Goal: Information Seeking & Learning: Check status

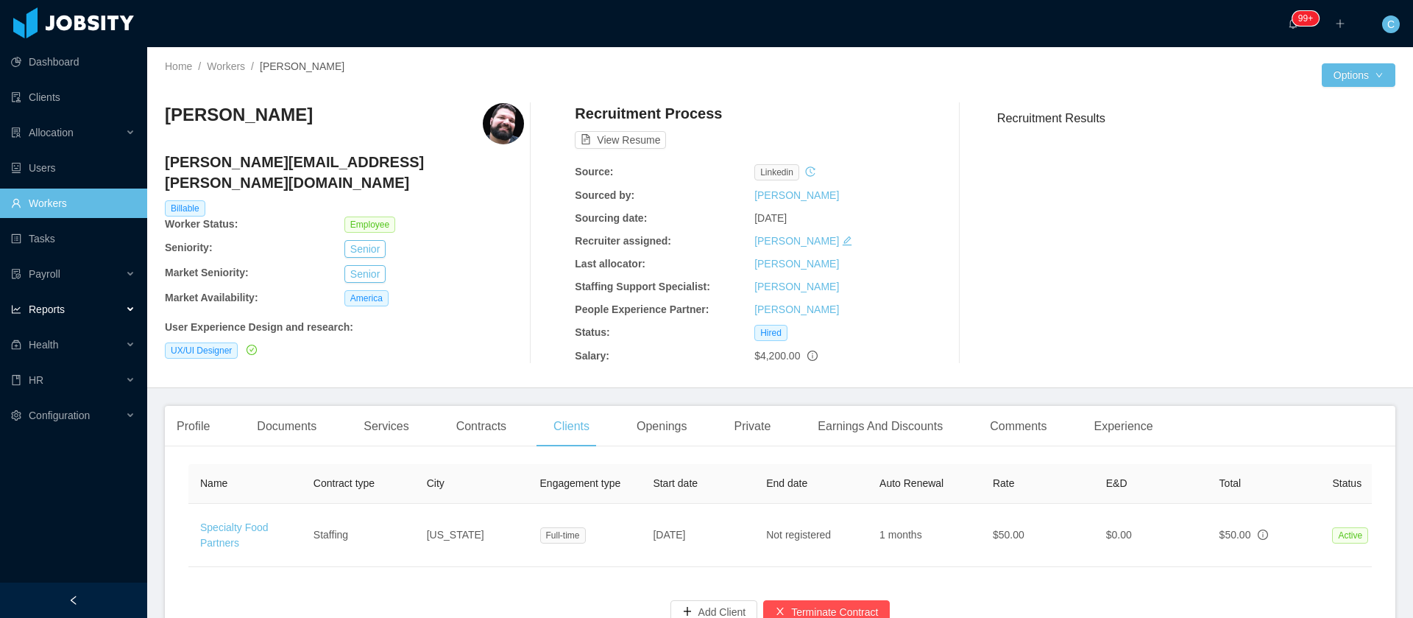
click at [65, 312] on div "Reports" at bounding box center [73, 308] width 147 height 29
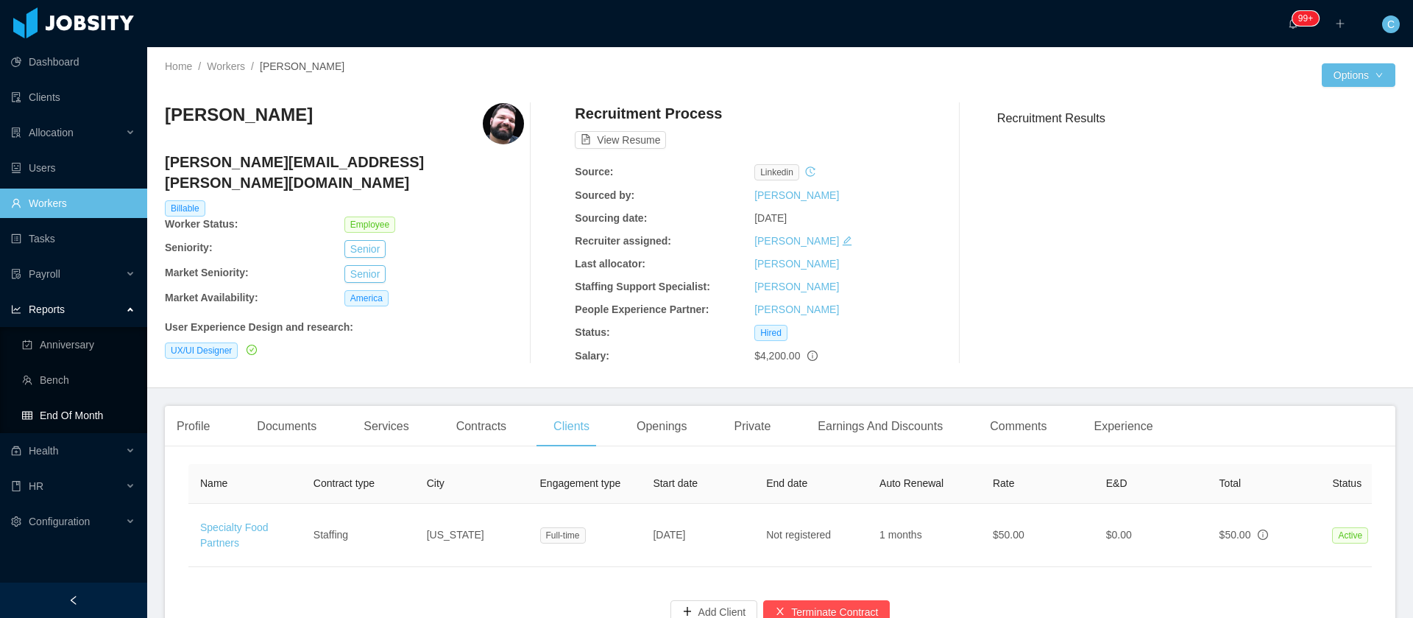
click at [73, 415] on link "End Of Month" at bounding box center [78, 414] width 113 height 29
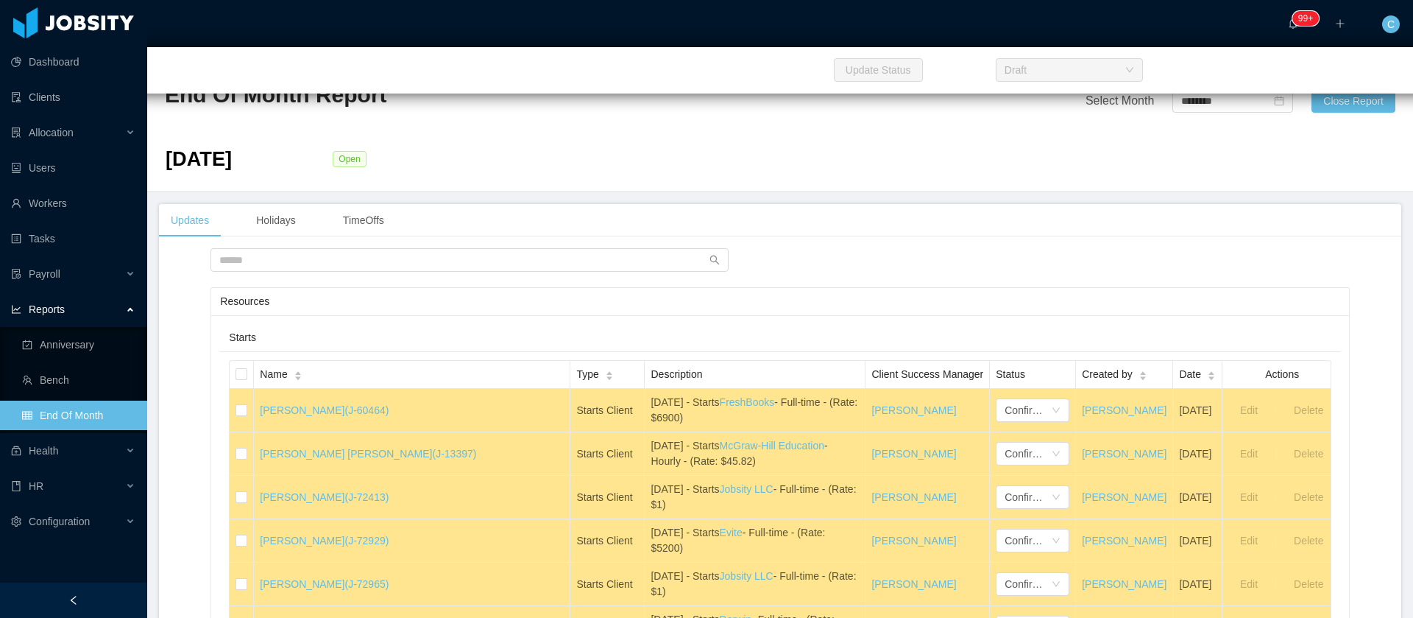
scroll to position [406, 0]
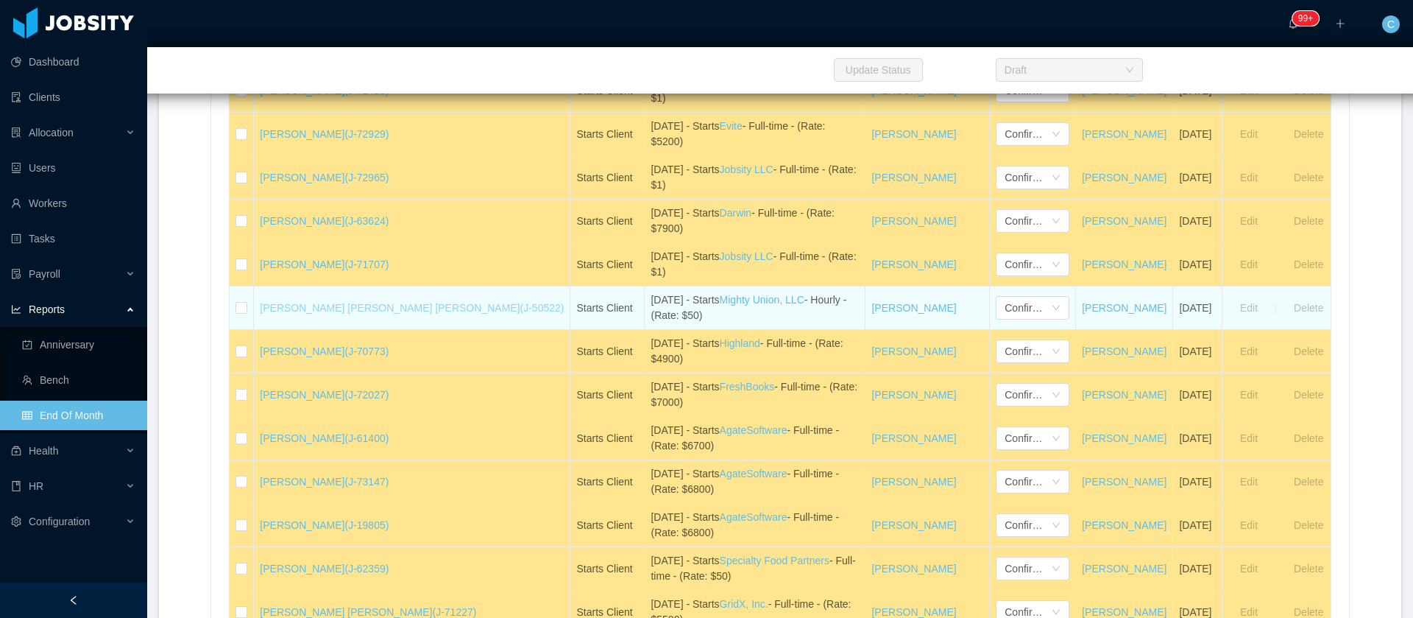
drag, startPoint x: 356, startPoint y: 314, endPoint x: 290, endPoint y: 304, distance: 67.0
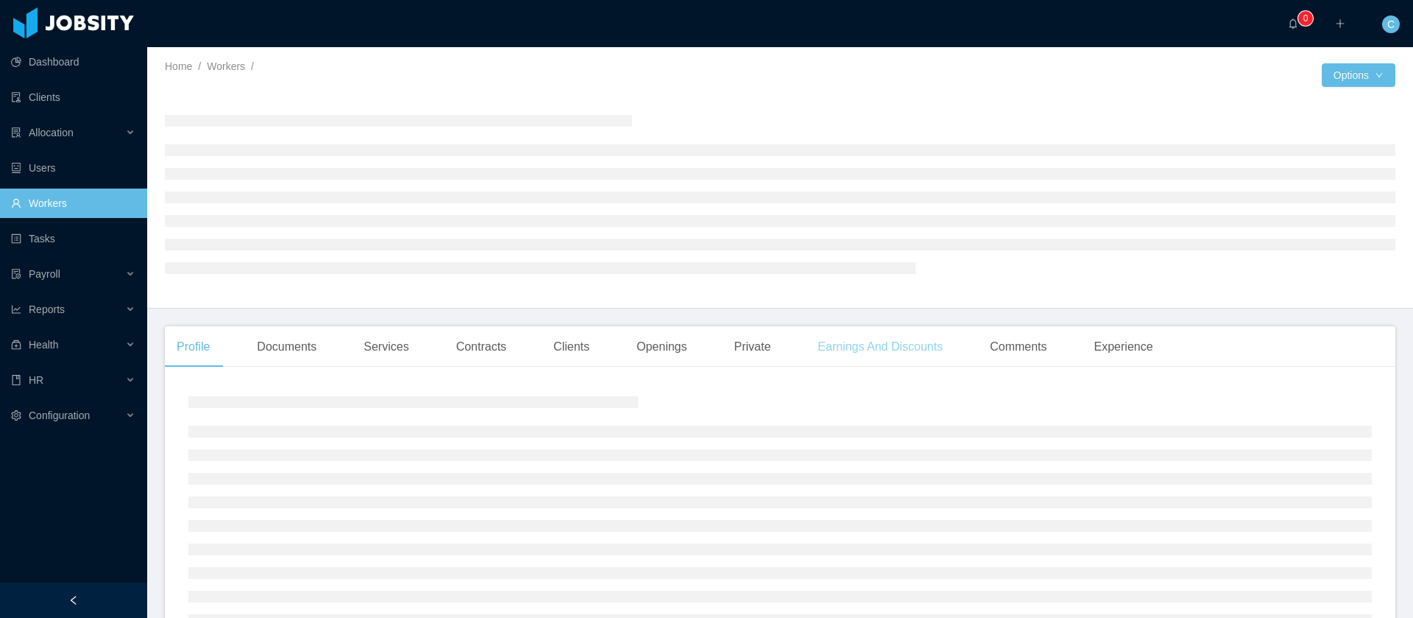
click at [849, 354] on div "Earnings And Discounts" at bounding box center [880, 346] width 149 height 41
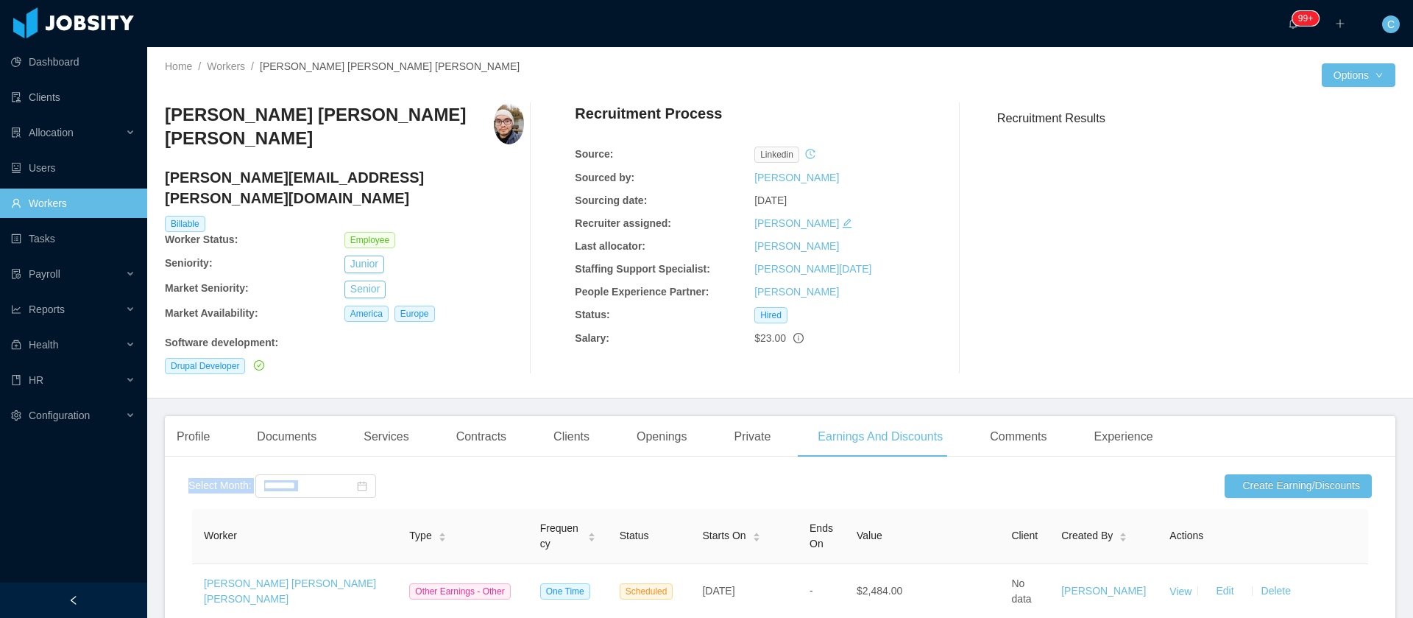
drag, startPoint x: 1373, startPoint y: 427, endPoint x: 1378, endPoint y: 456, distance: 29.9
click at [1378, 456] on div "Profile Documents Services Contracts Clients Openings Private Earnings And Disc…" at bounding box center [780, 555] width 1231 height 278
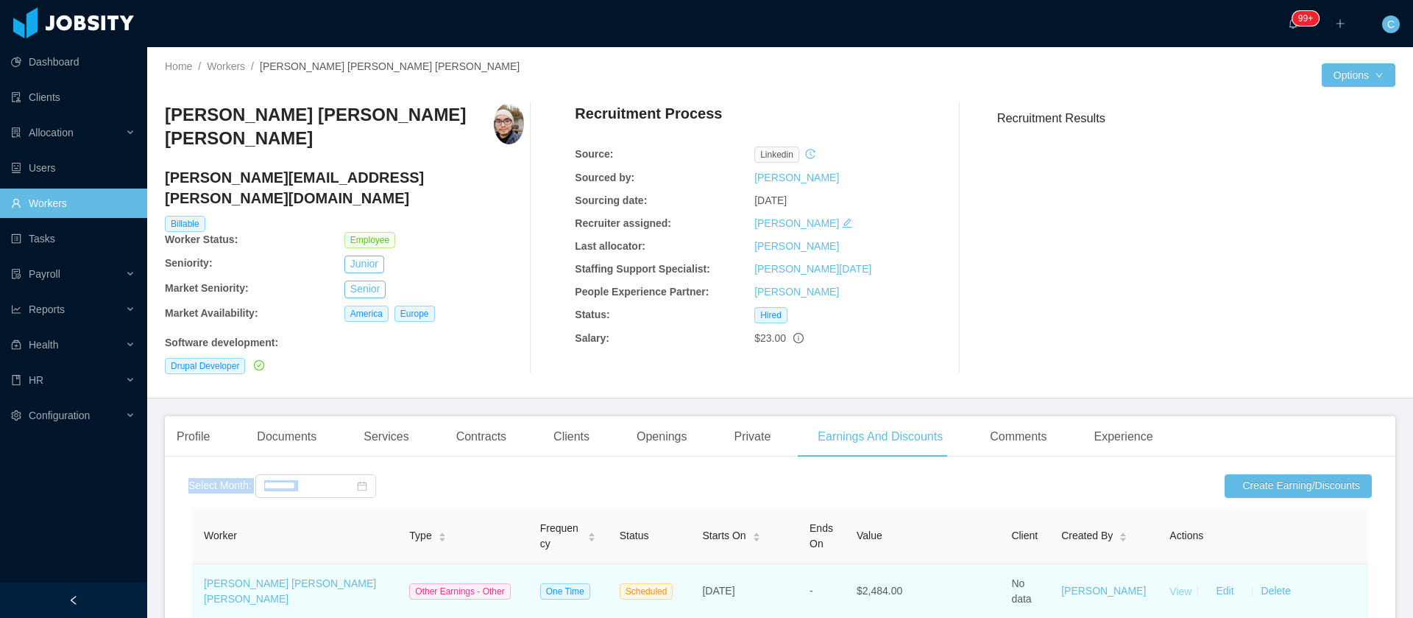
click at [1170, 584] on link "View" at bounding box center [1181, 590] width 22 height 12
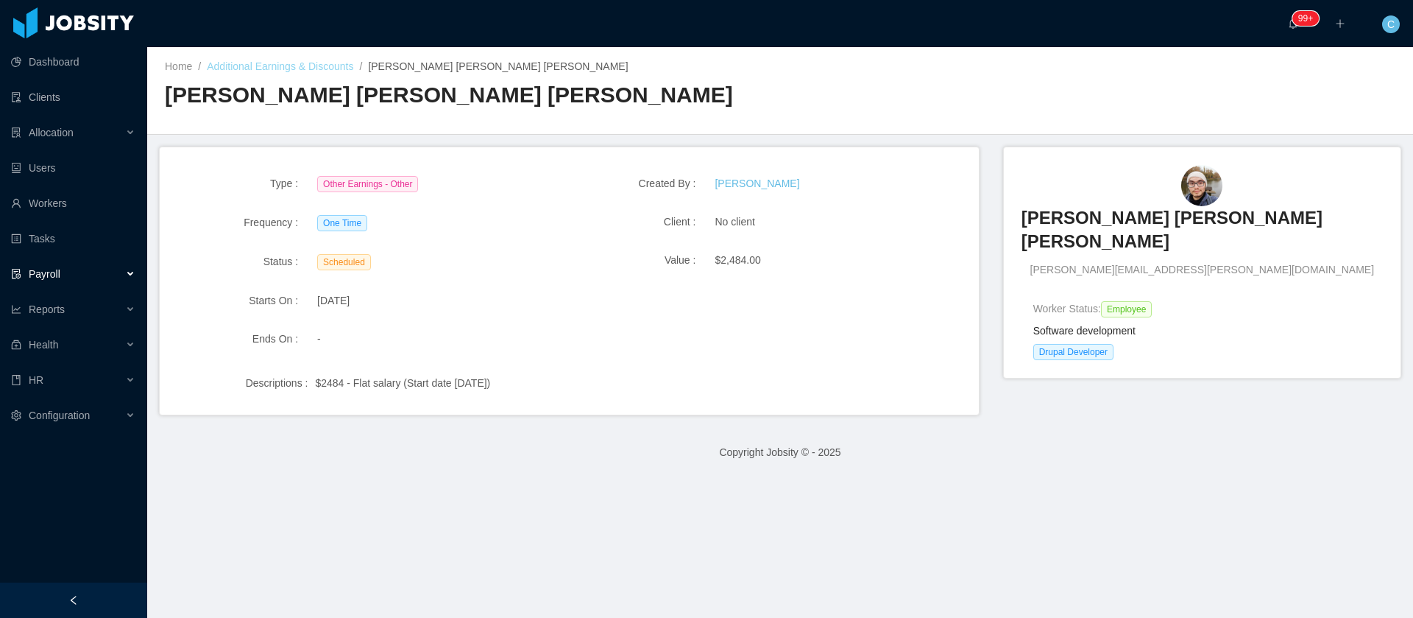
click at [320, 62] on link "Additional Earnings & Discounts" at bounding box center [280, 66] width 146 height 12
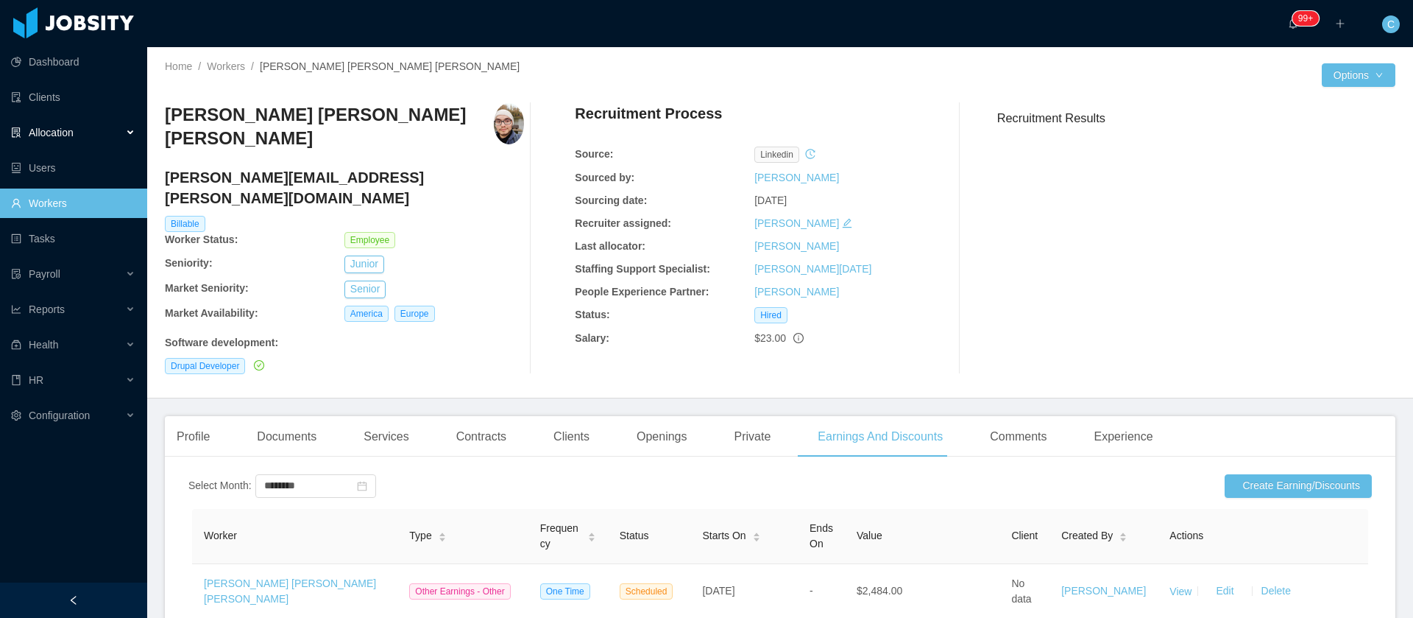
click at [52, 136] on span "Allocation" at bounding box center [51, 133] width 45 height 12
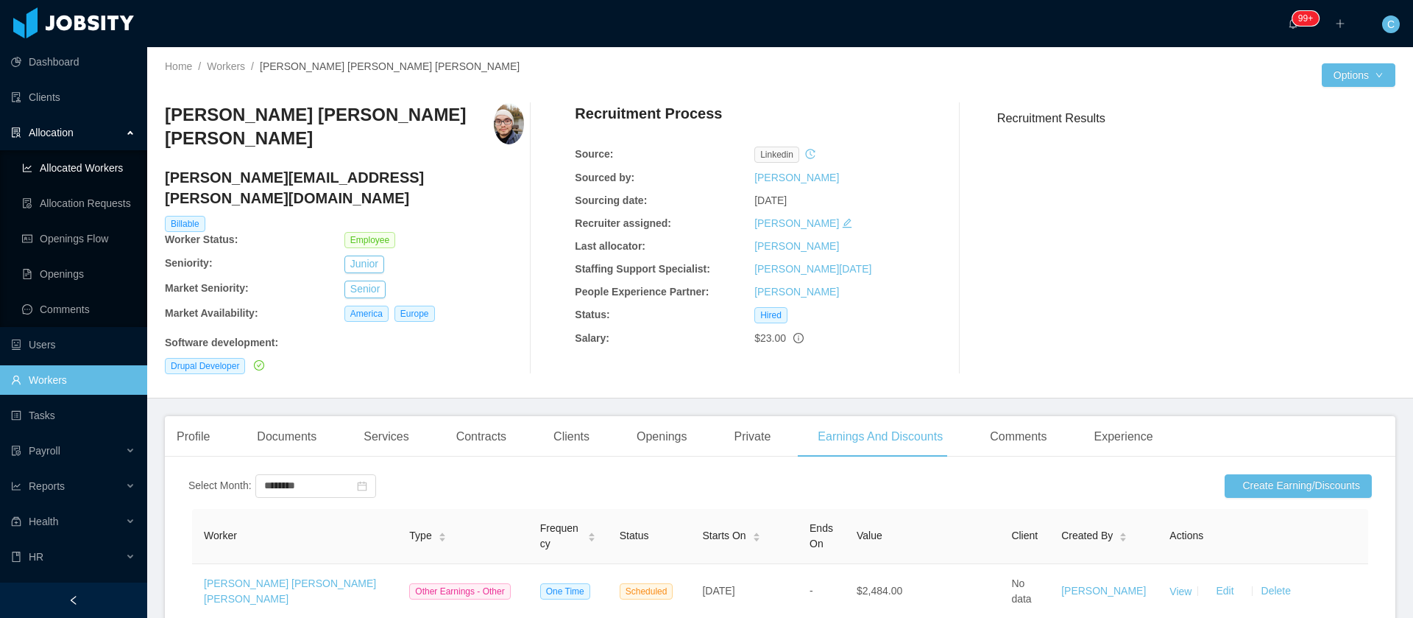
click at [72, 171] on link "Allocated Workers" at bounding box center [78, 167] width 113 height 29
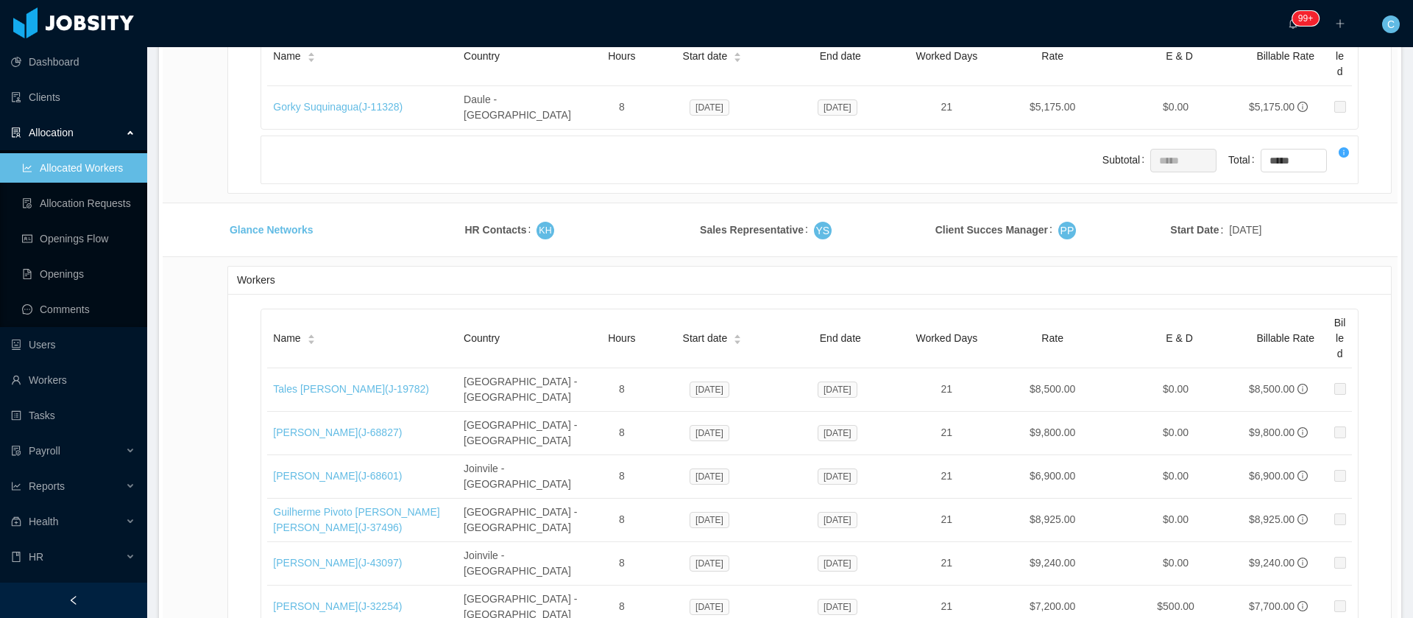
scroll to position [24877, 0]
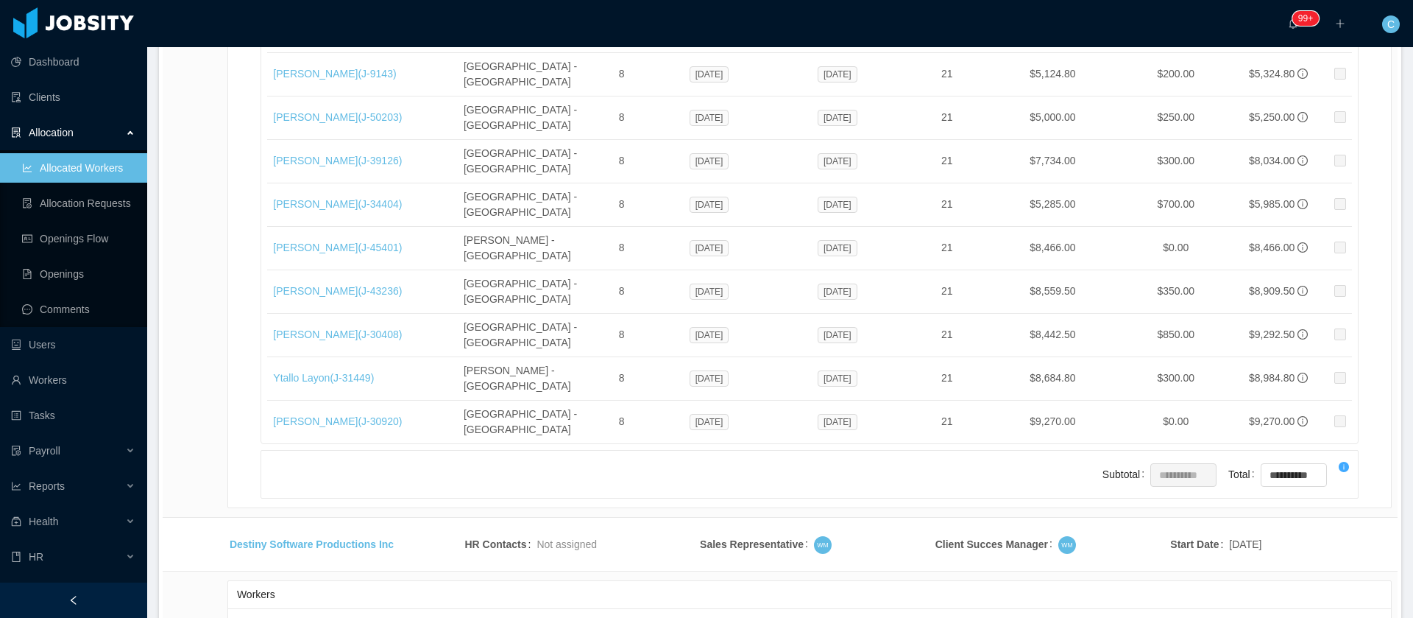
click at [1329, 512] on li "500 / page" at bounding box center [1341, 508] width 68 height 24
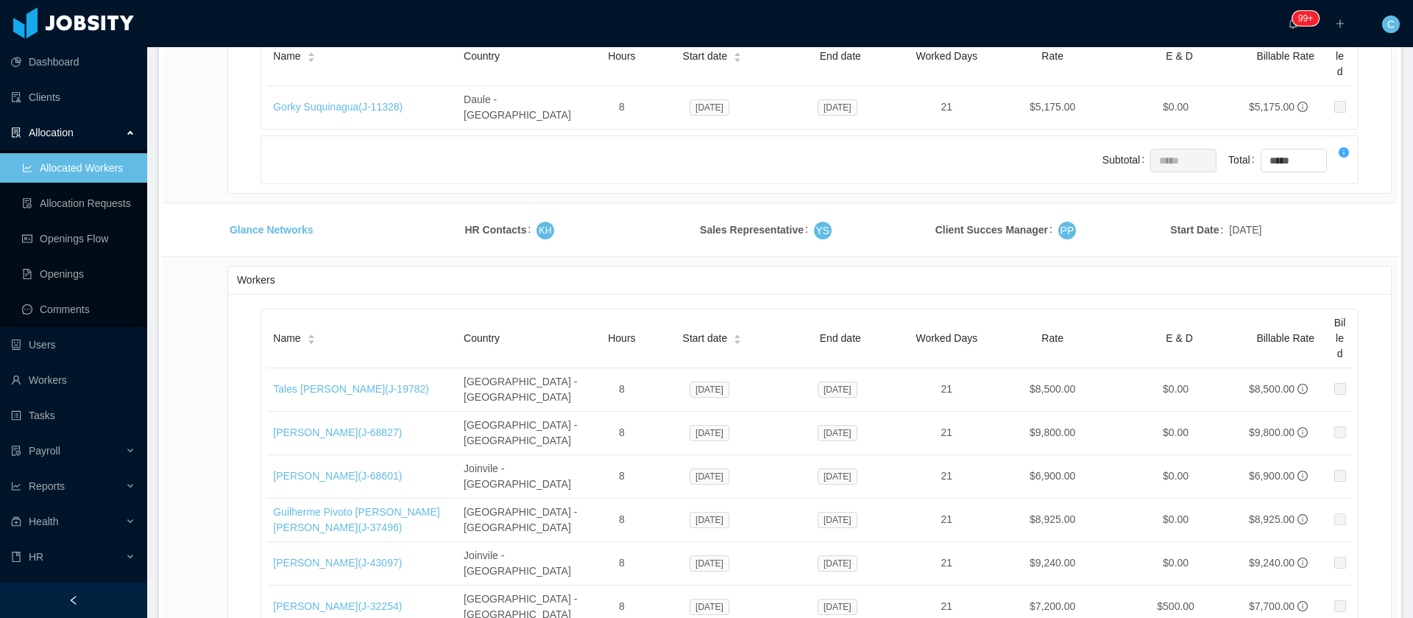
scroll to position [27864, 0]
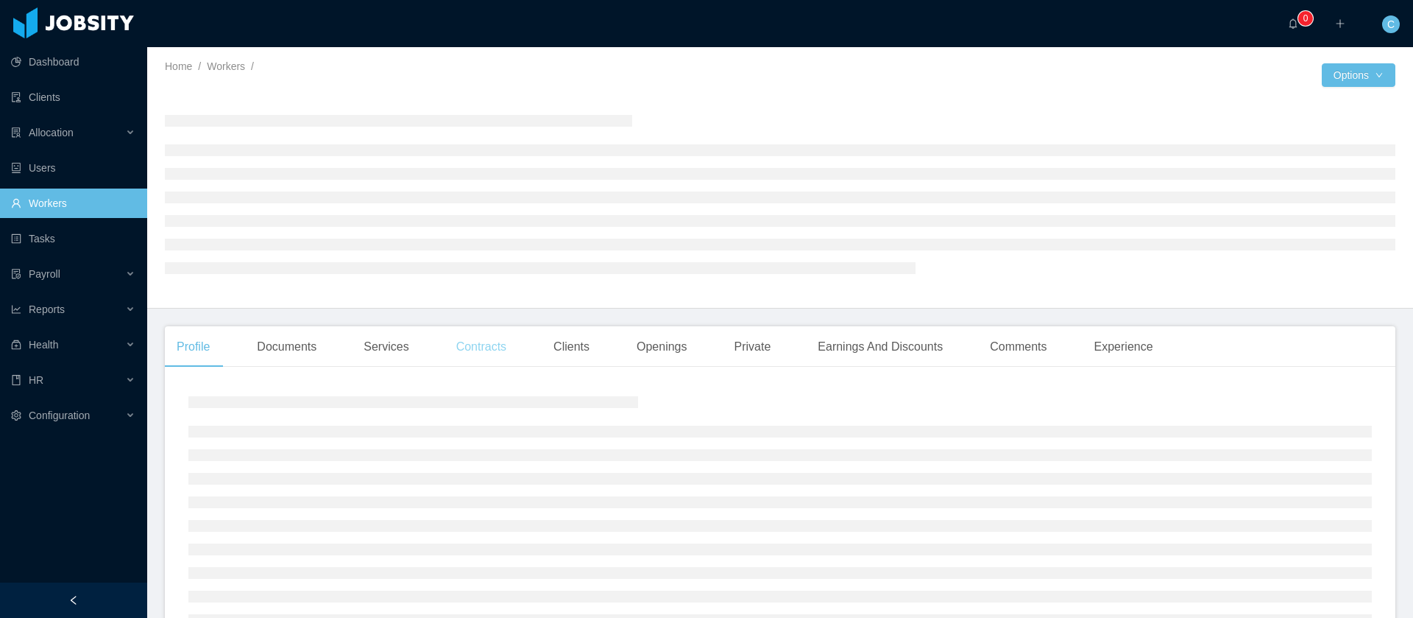
click at [464, 353] on div "Contracts" at bounding box center [482, 346] width 74 height 41
click at [486, 349] on div "Contracts" at bounding box center [482, 346] width 74 height 41
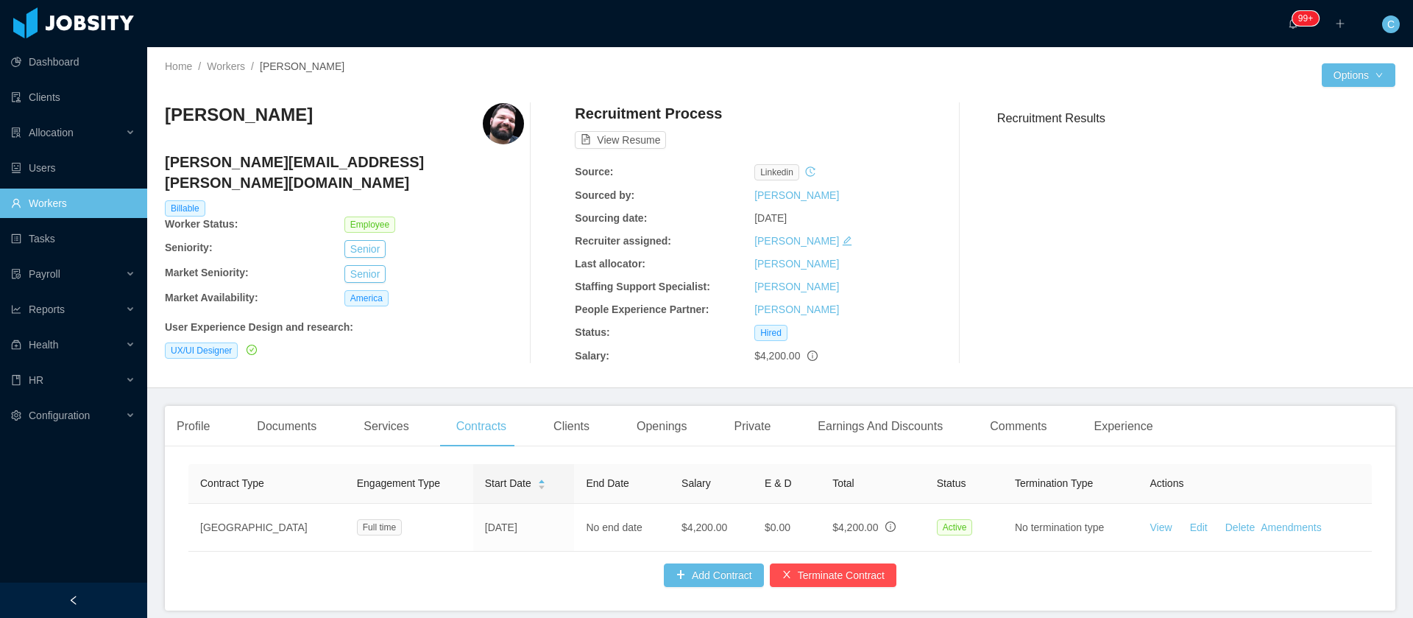
click at [313, 98] on div "Leonardo Abreu leonardo.abreu@jobsity.com Billable Worker Status: Employee Seni…" at bounding box center [780, 233] width 1231 height 284
click at [281, 118] on h3 "[PERSON_NAME]" at bounding box center [239, 115] width 148 height 24
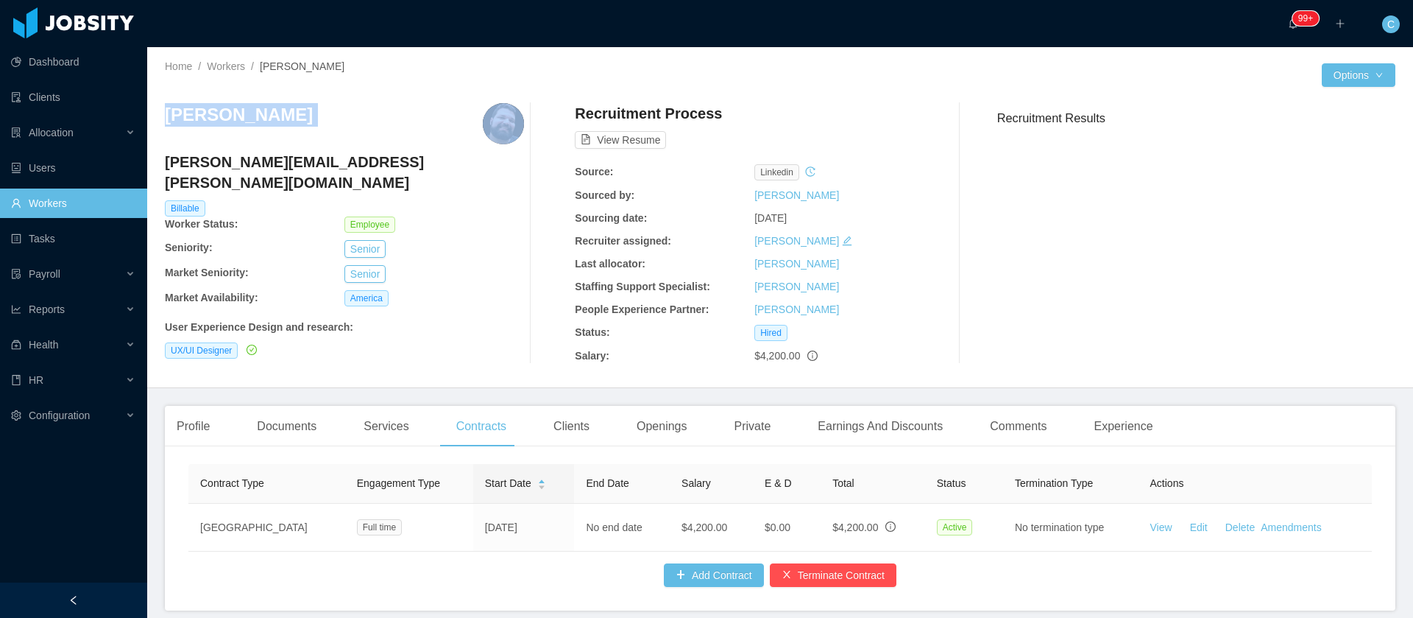
copy h3 "[PERSON_NAME]"
